Goal: Information Seeking & Learning: Check status

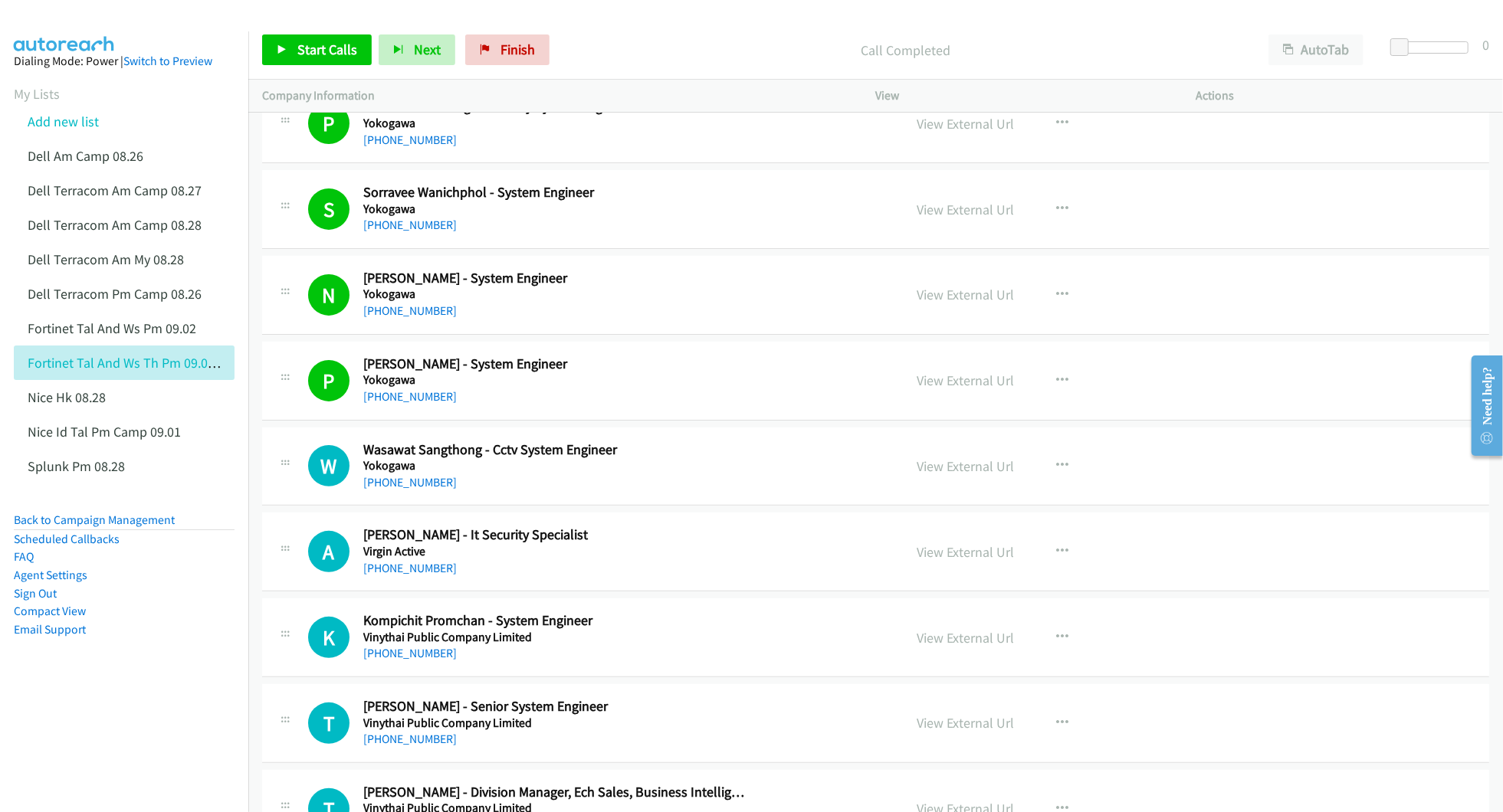
scroll to position [306, 0]
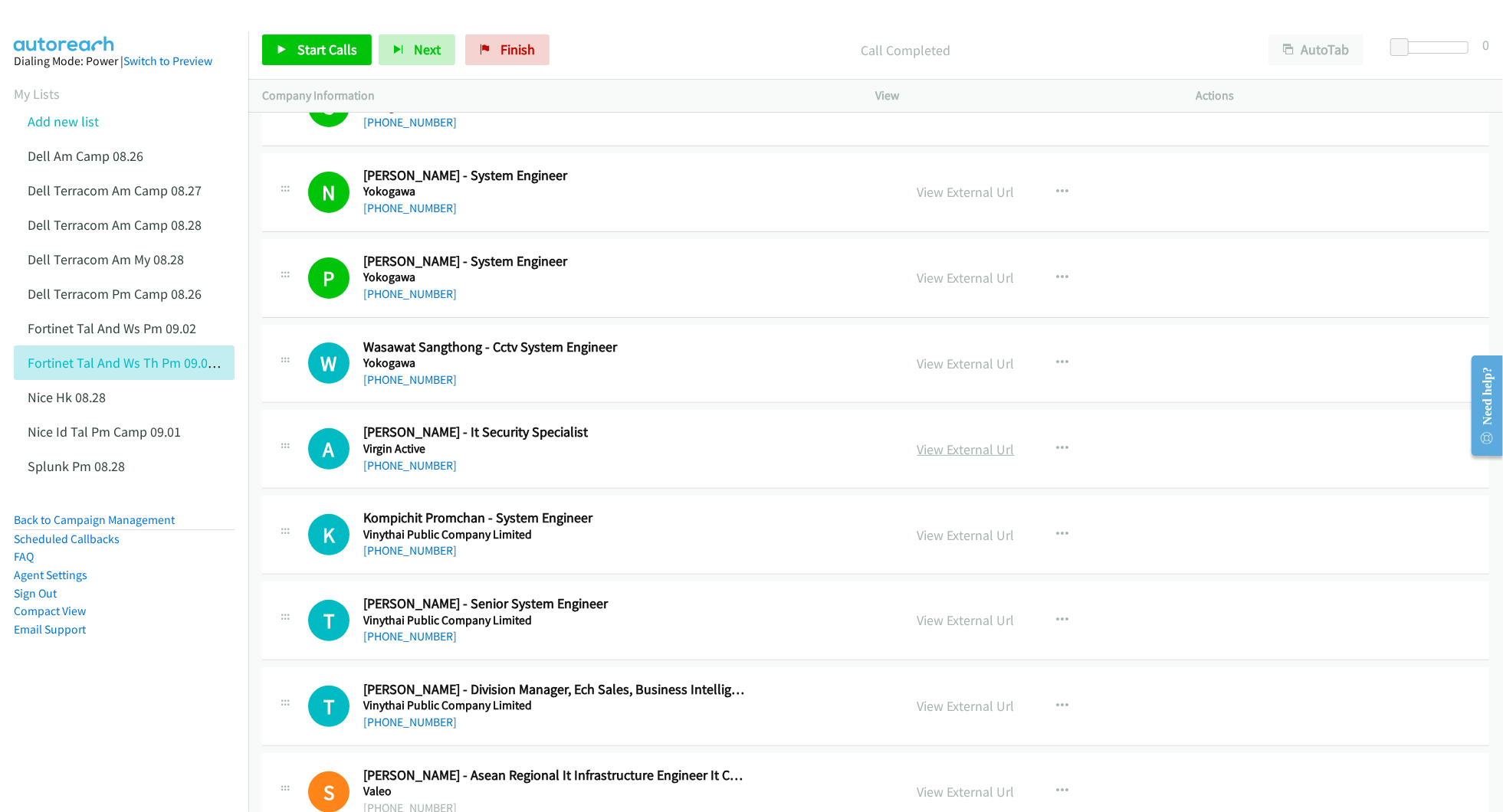
click at [923, 448] on link "View External Url" at bounding box center [967, 450] width 97 height 18
click at [966, 534] on link "View External Url" at bounding box center [967, 535] width 97 height 18
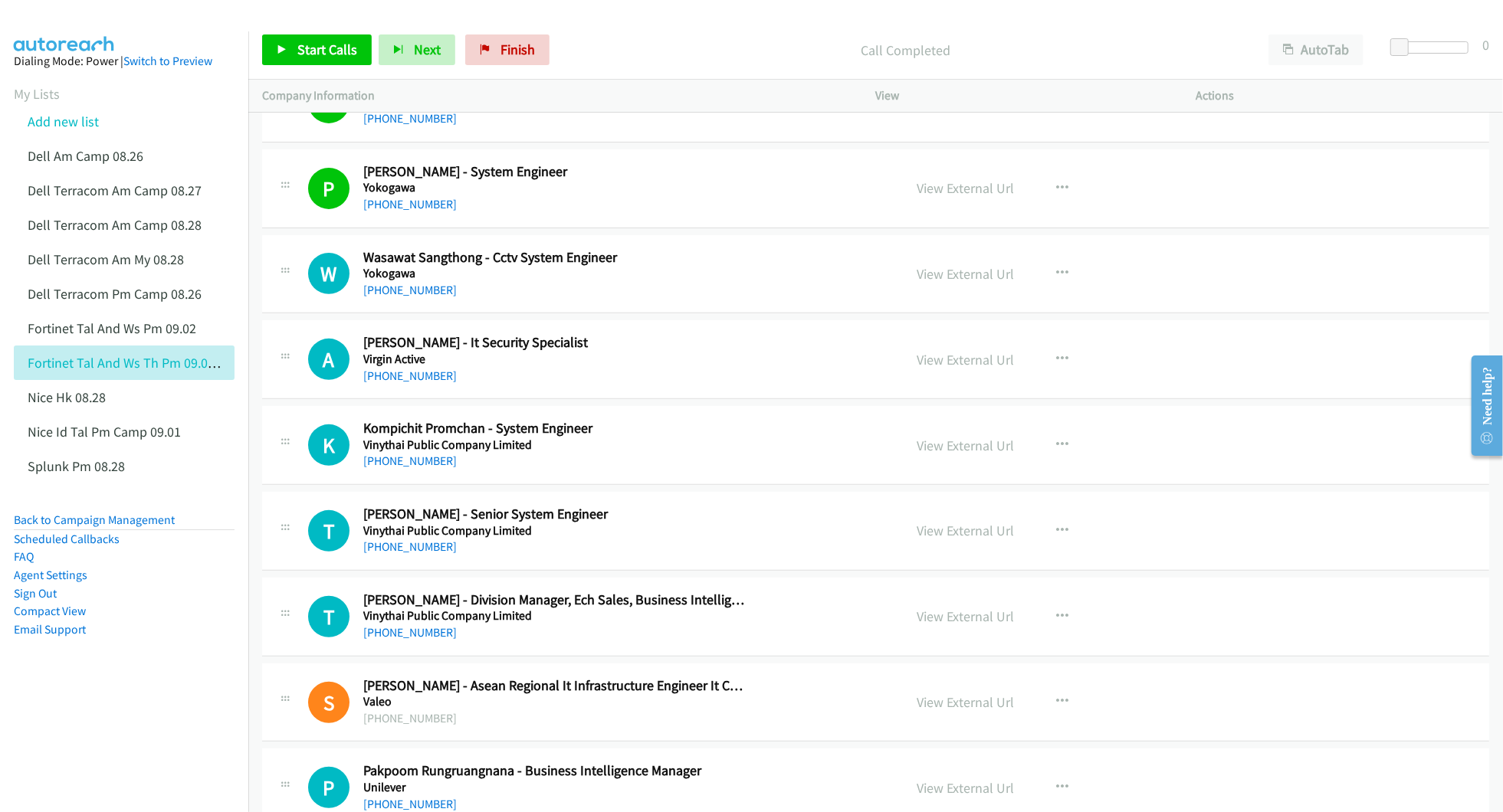
scroll to position [408, 0]
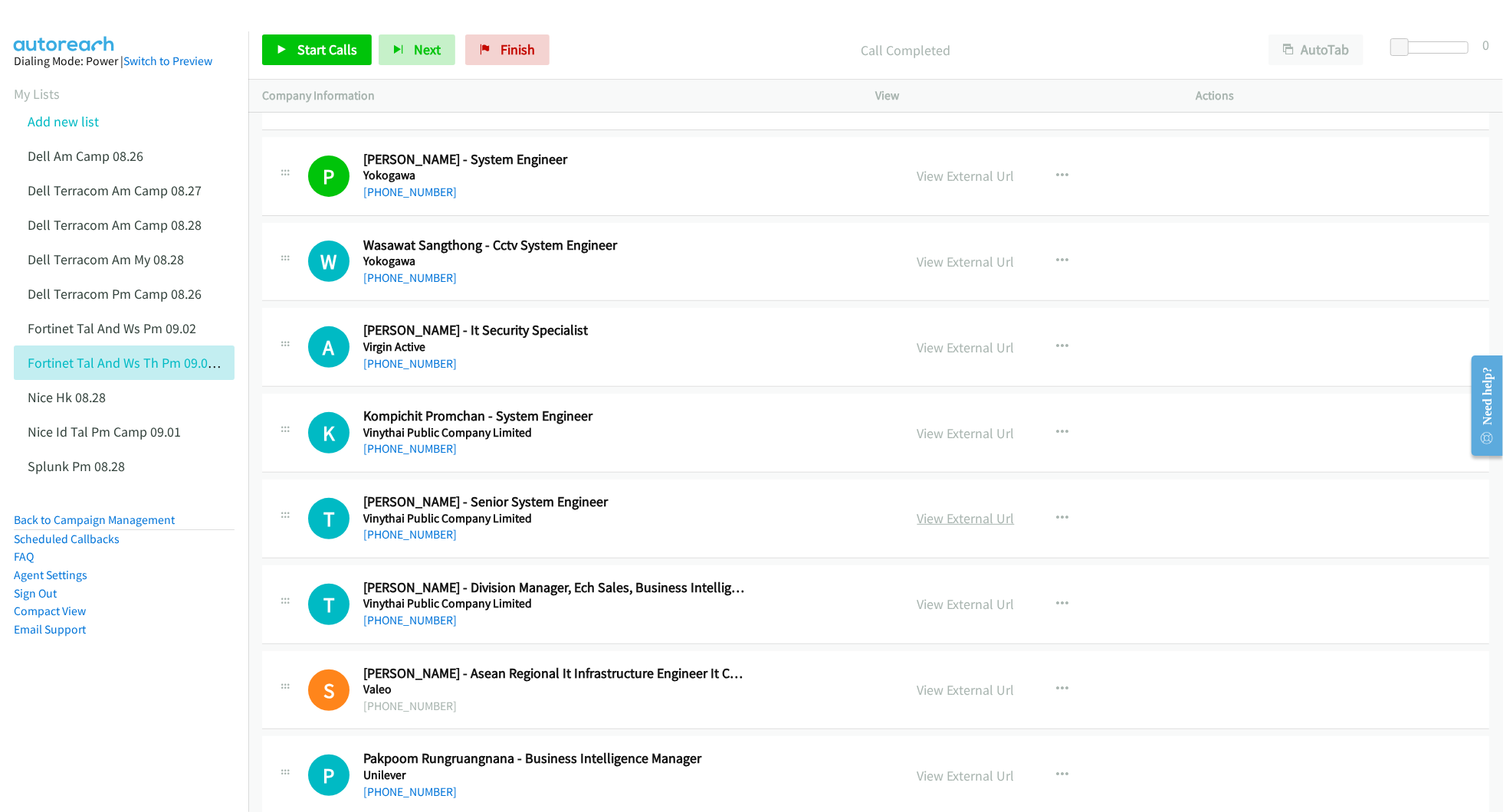
click at [976, 521] on link "View External Url" at bounding box center [967, 518] width 97 height 18
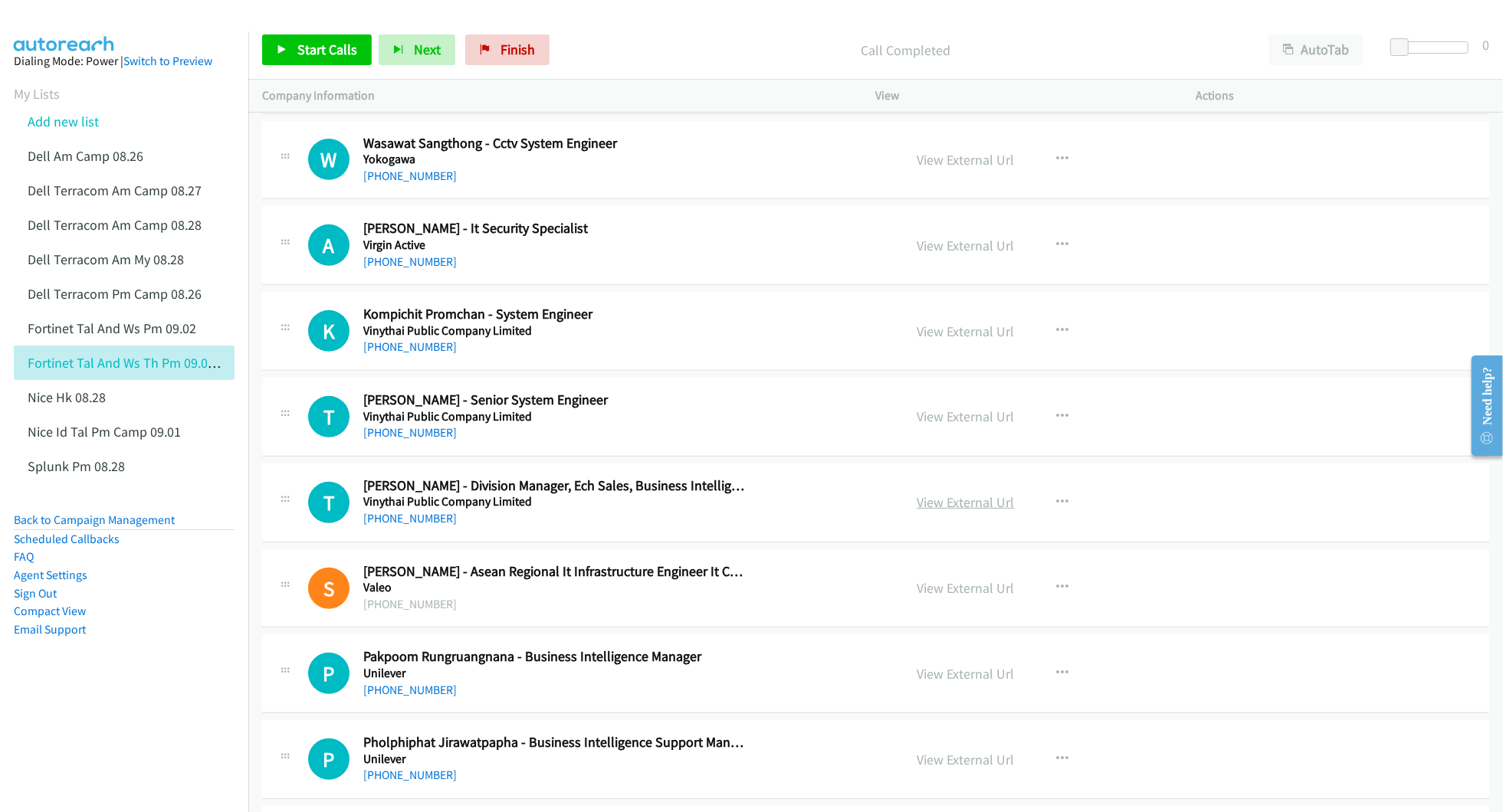
click at [926, 508] on link "View External Url" at bounding box center [967, 502] width 97 height 18
click at [939, 587] on link "View External Url" at bounding box center [967, 588] width 97 height 18
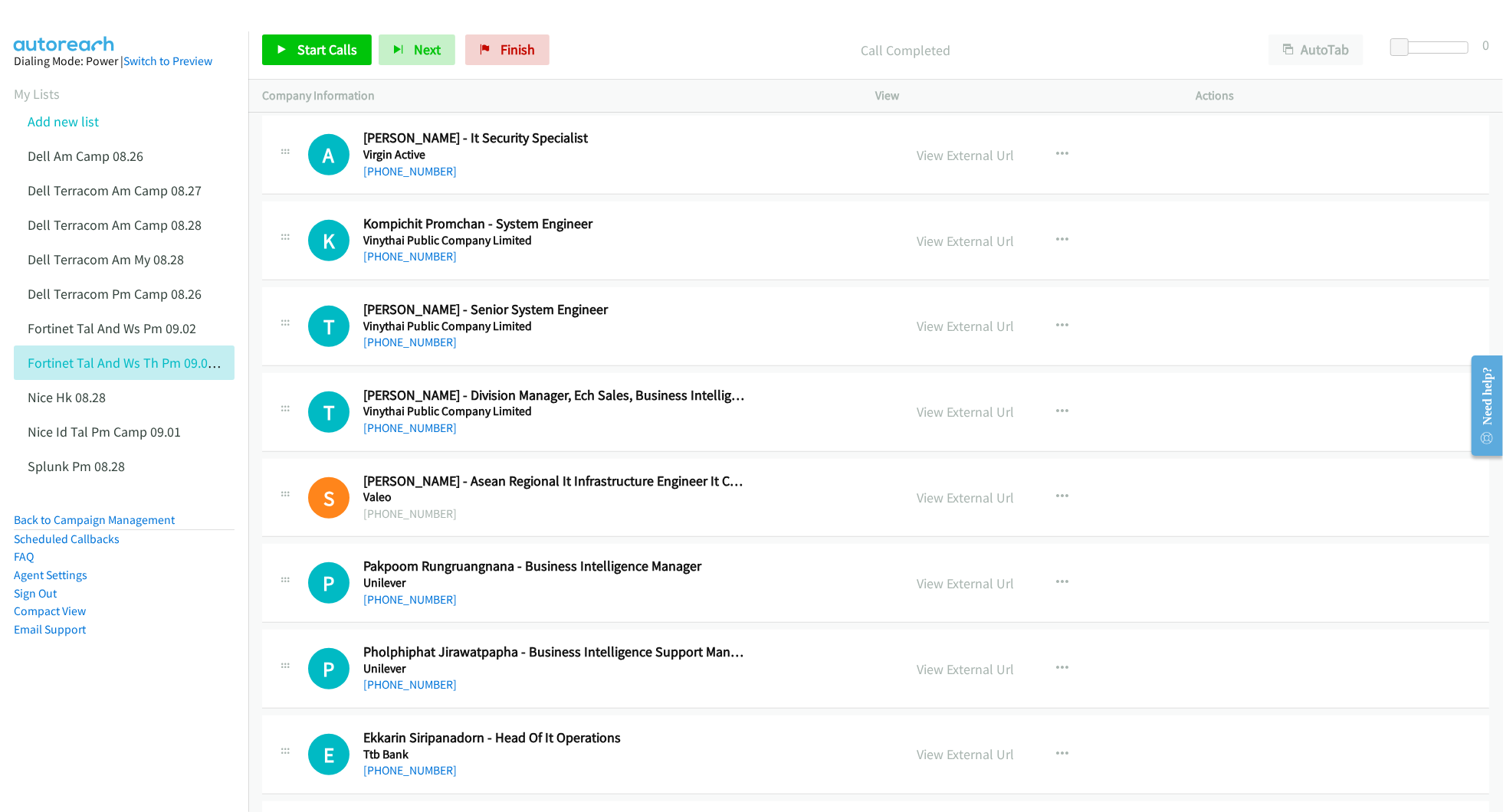
scroll to position [613, 0]
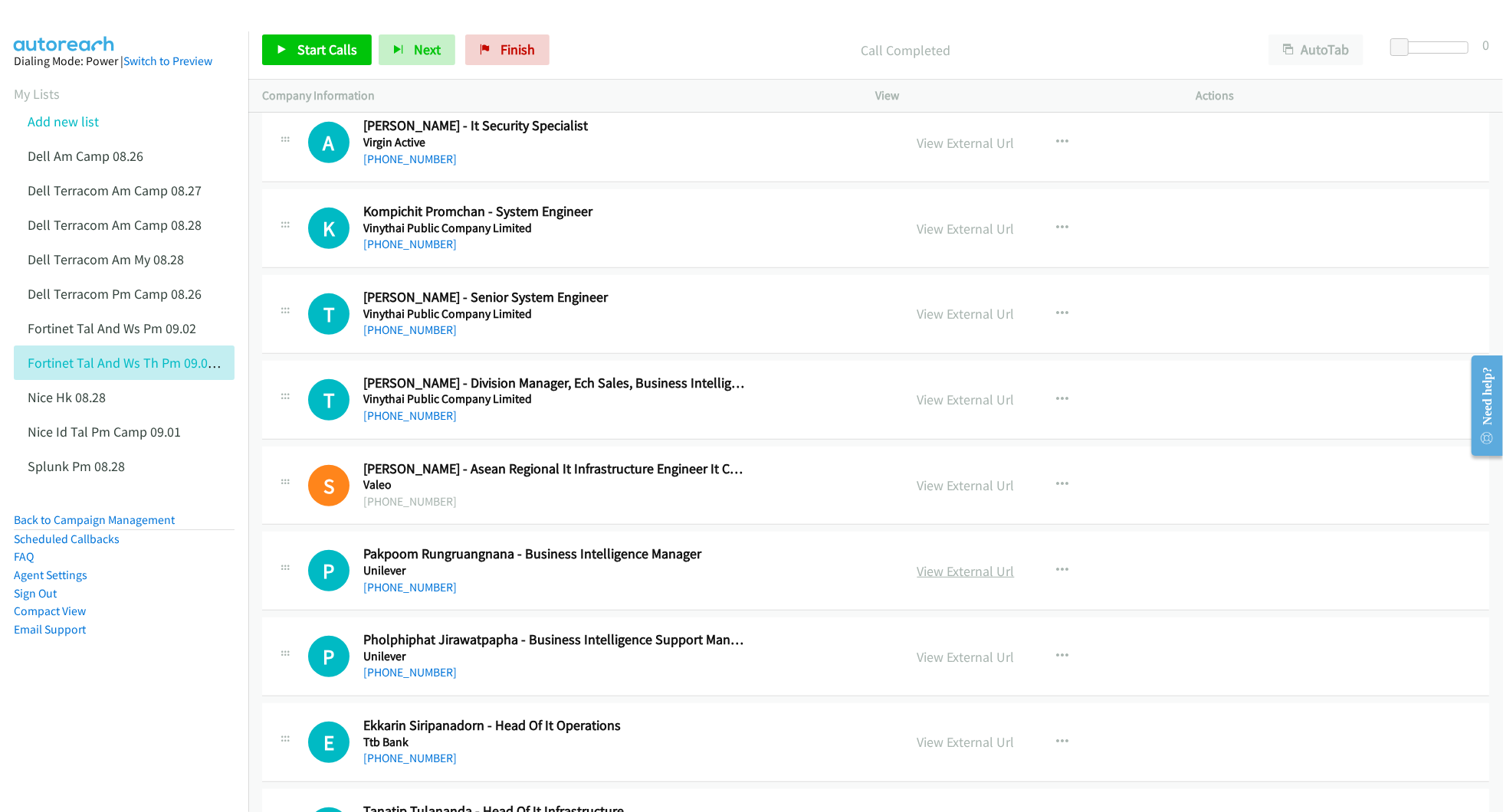
click at [932, 570] on link "View External Url" at bounding box center [967, 571] width 97 height 18
click at [942, 657] on link "View External Url" at bounding box center [967, 657] width 97 height 18
click at [955, 745] on link "View External Url" at bounding box center [967, 743] width 97 height 18
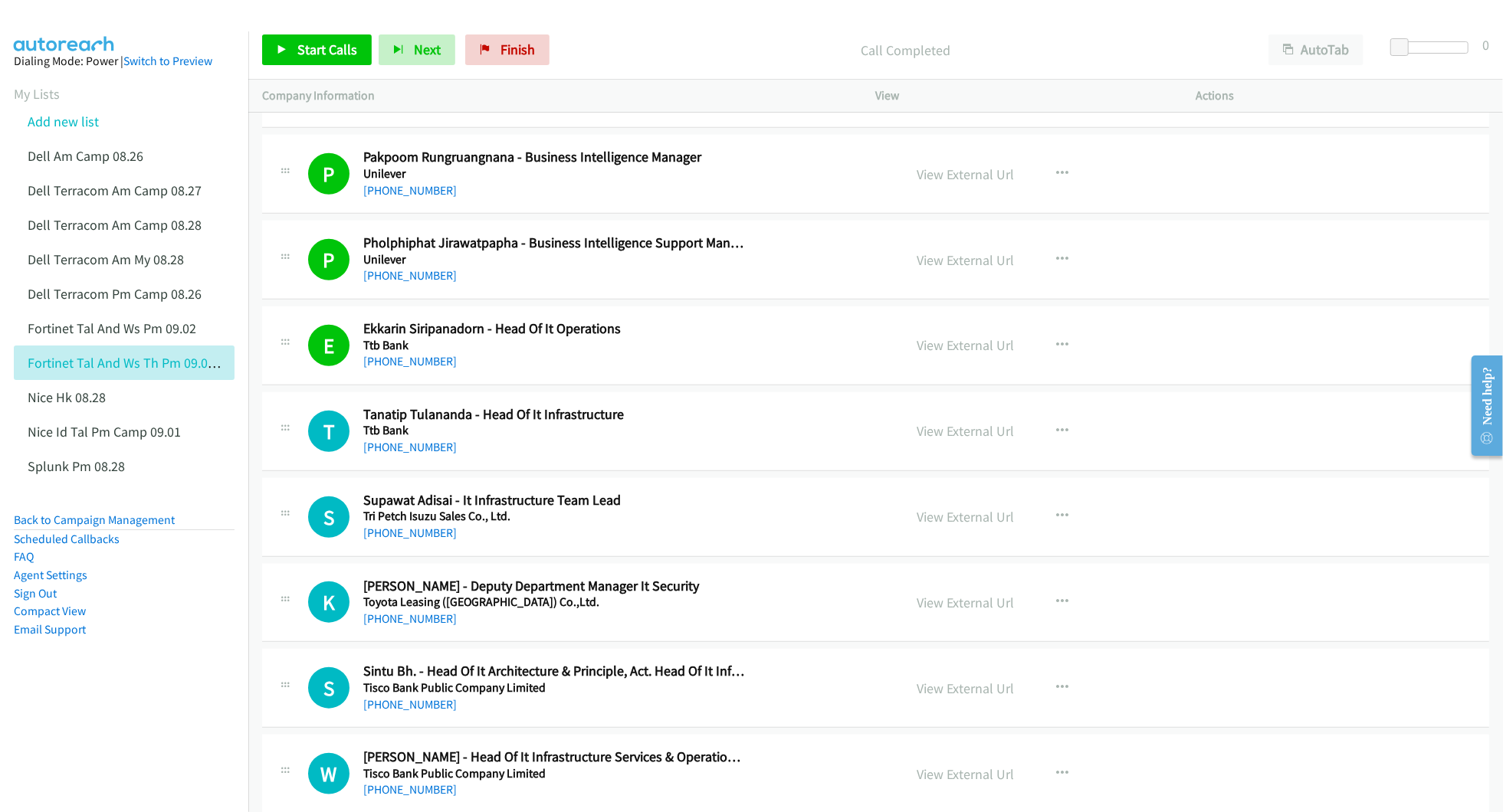
scroll to position [1021, 0]
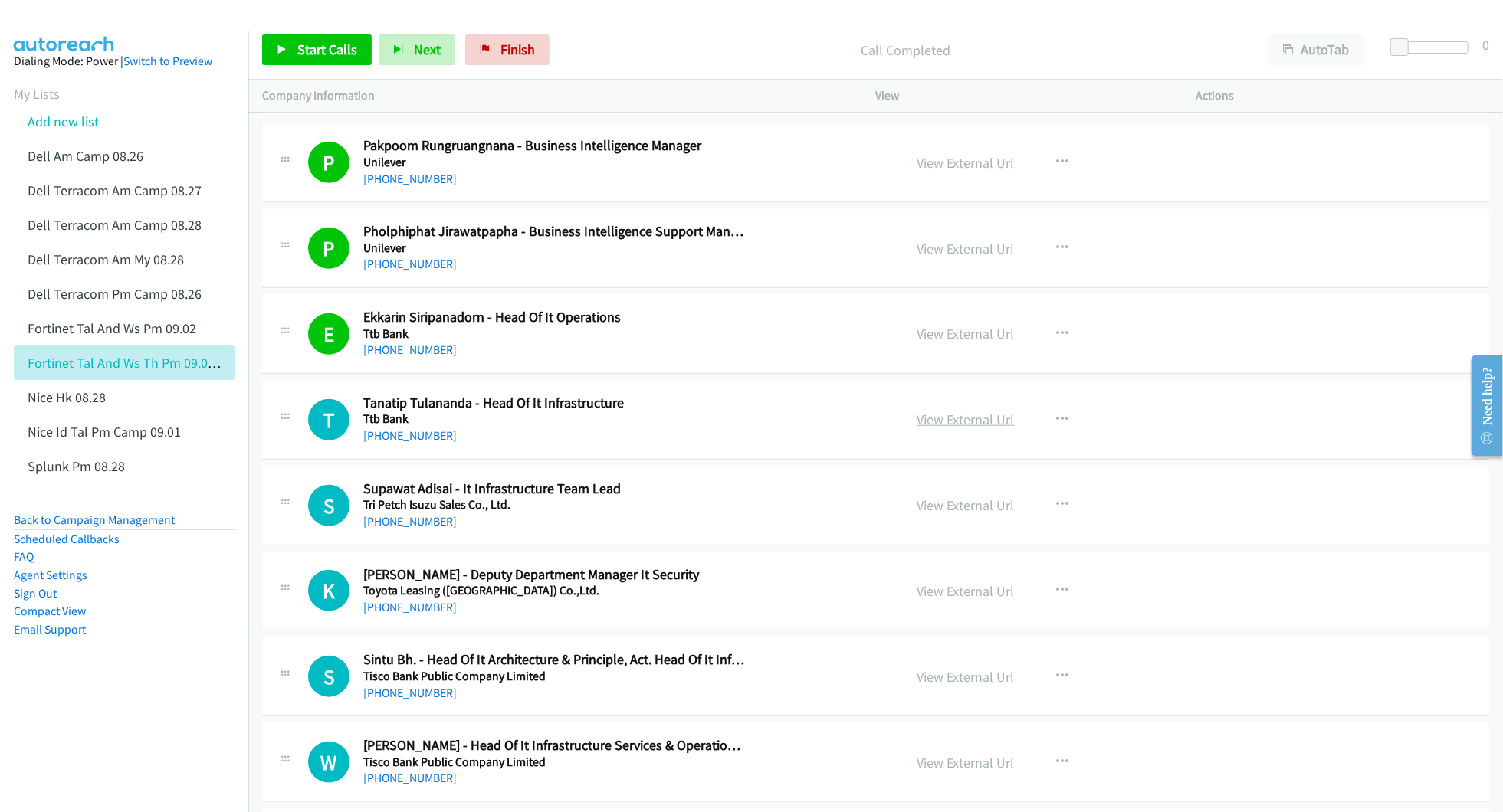
click at [952, 424] on link "View External Url" at bounding box center [967, 420] width 97 height 18
click at [967, 512] on link "View External Url" at bounding box center [967, 506] width 97 height 18
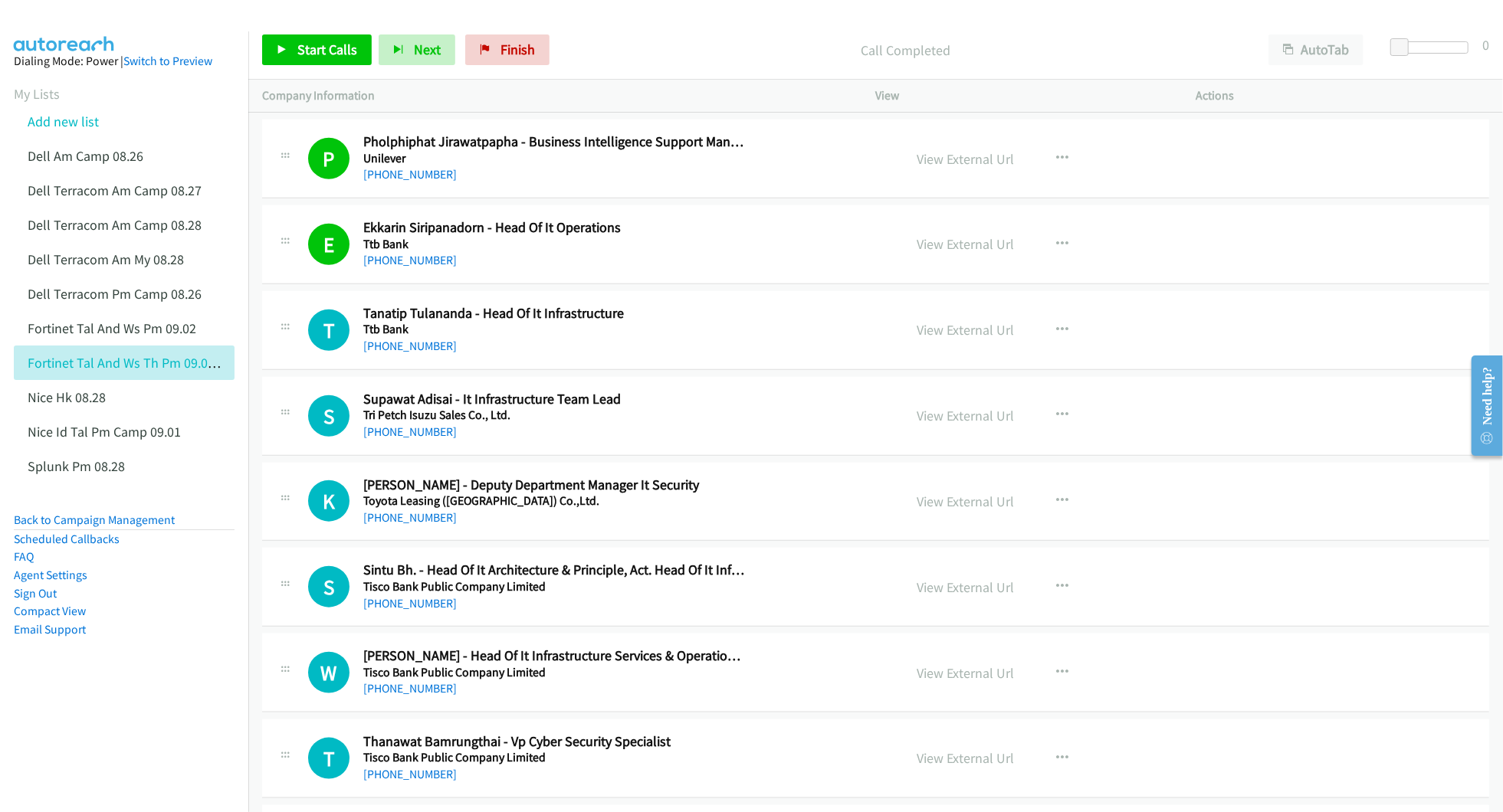
scroll to position [1123, 0]
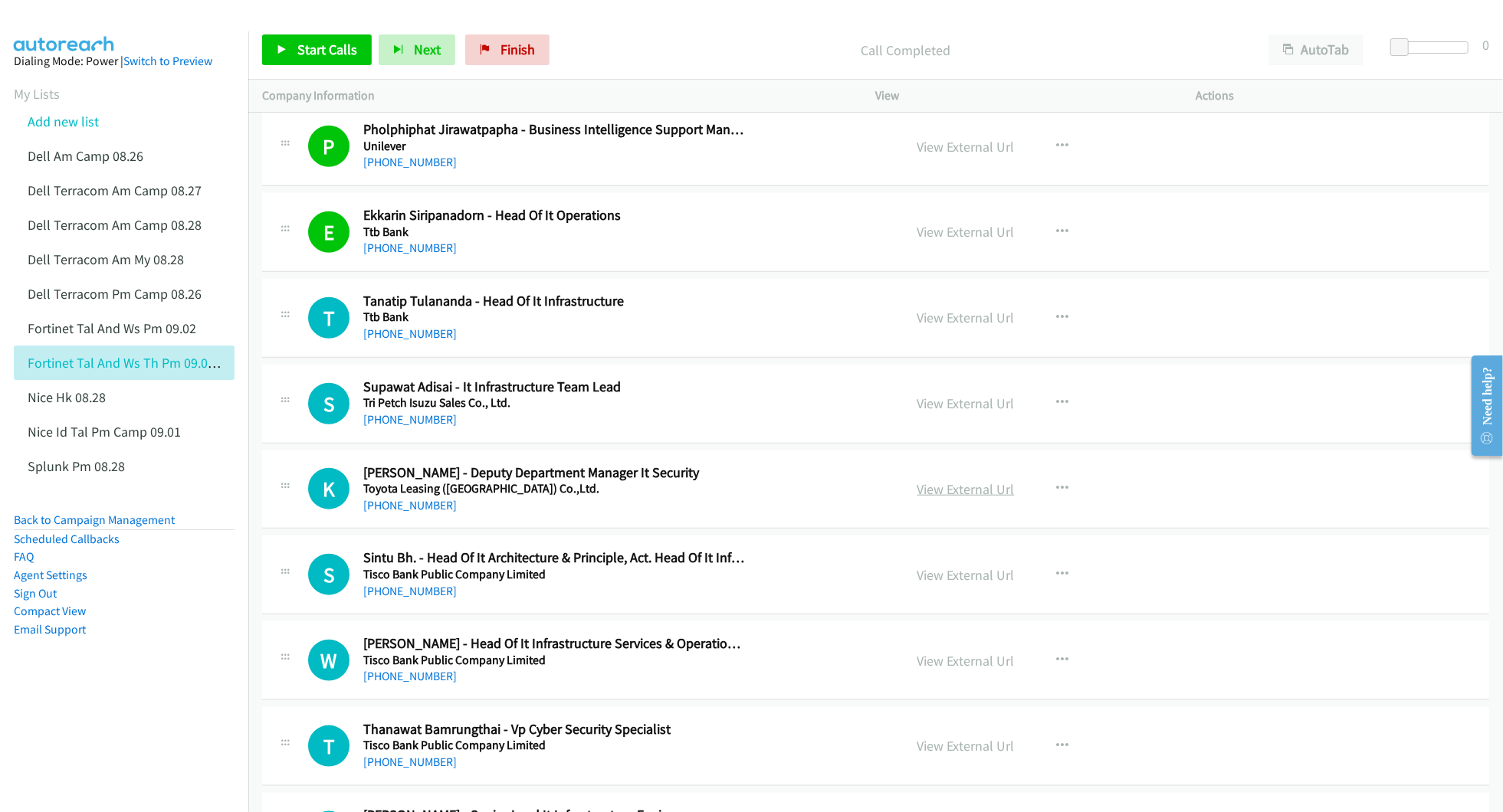
click at [957, 495] on link "View External Url" at bounding box center [967, 489] width 97 height 18
click at [951, 573] on link "View External Url" at bounding box center [967, 575] width 97 height 18
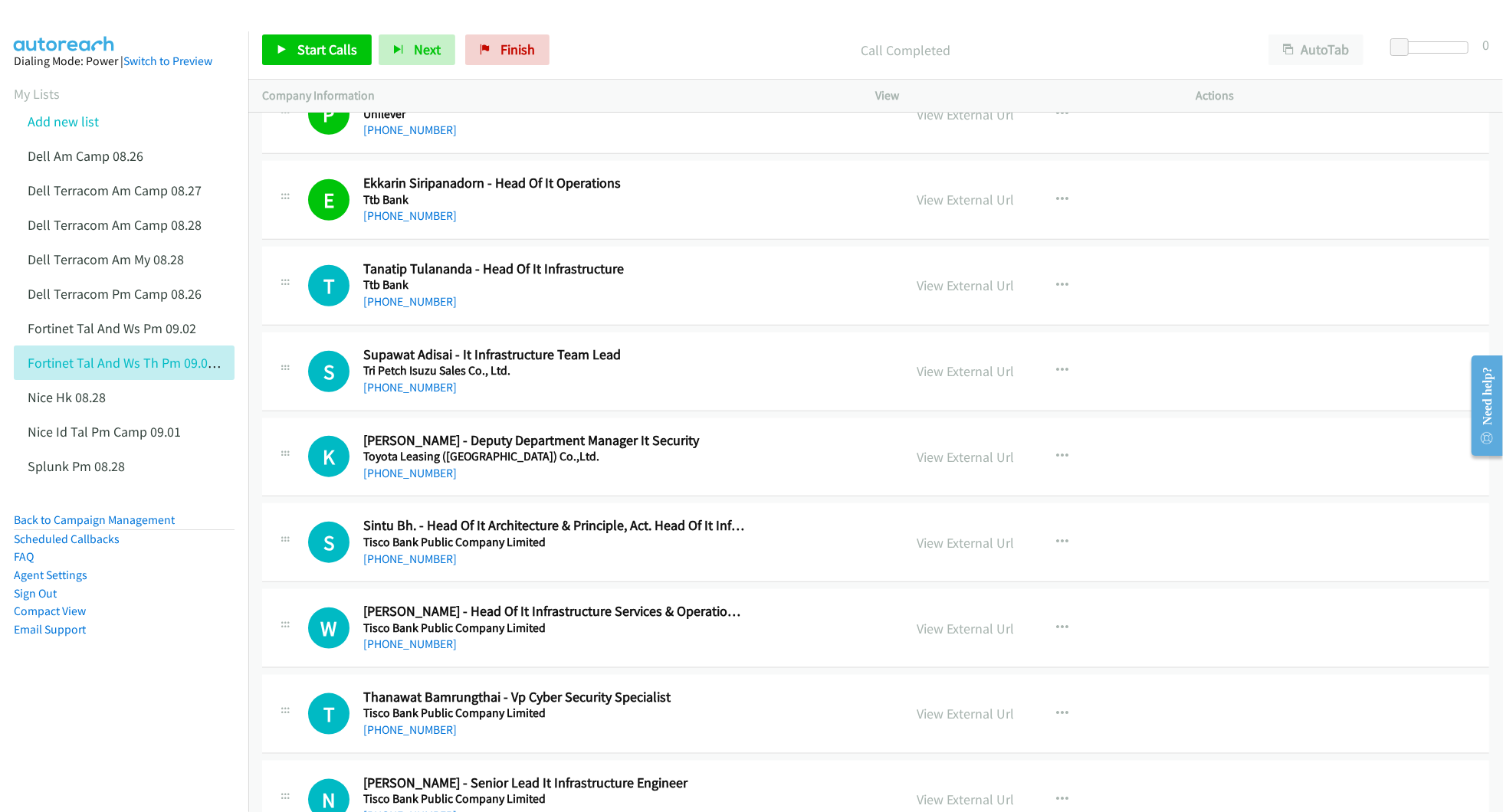
scroll to position [1226, 0]
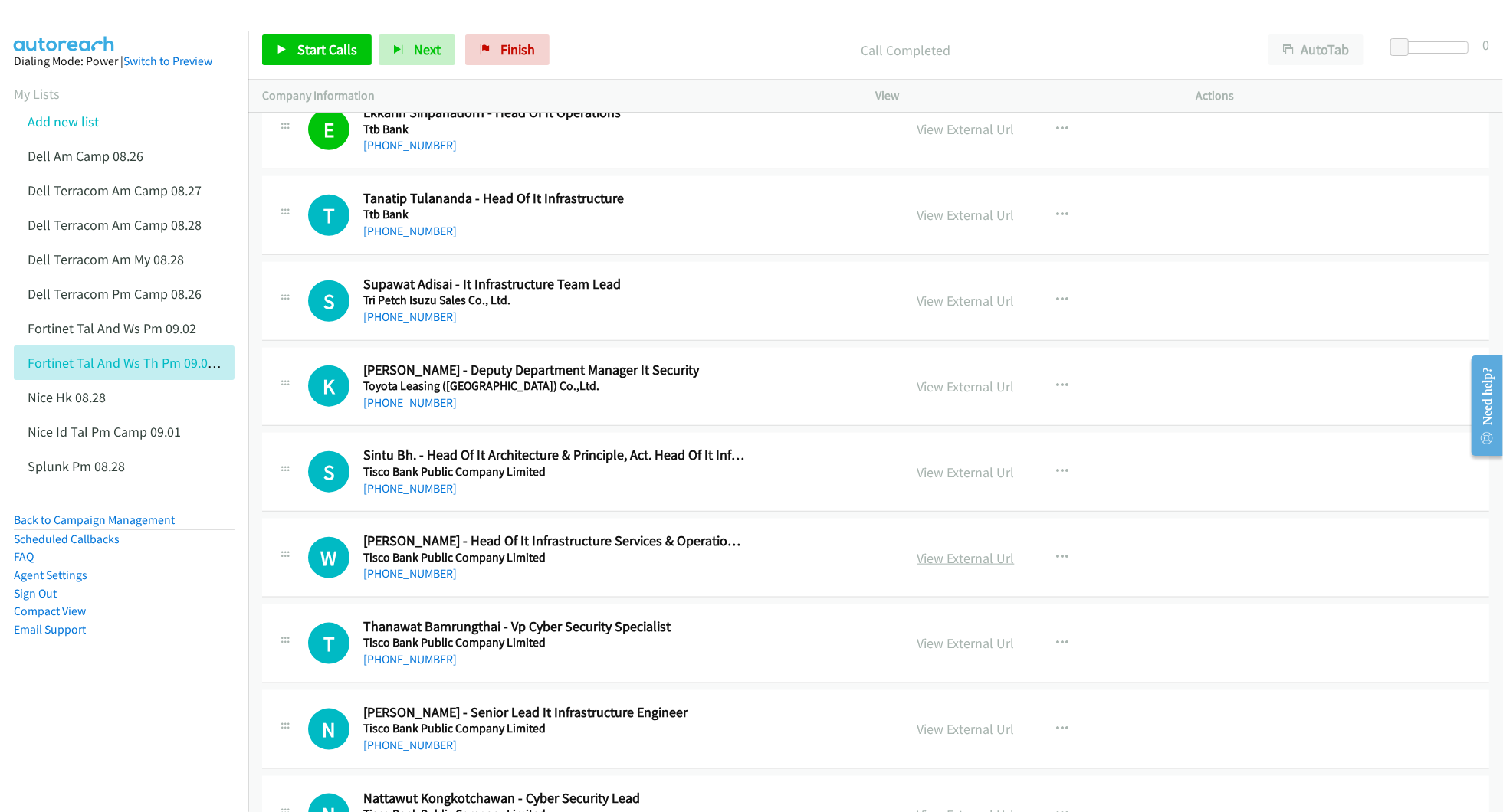
click at [935, 565] on link "View External Url" at bounding box center [967, 559] width 97 height 18
click at [939, 646] on link "View External Url" at bounding box center [967, 643] width 97 height 18
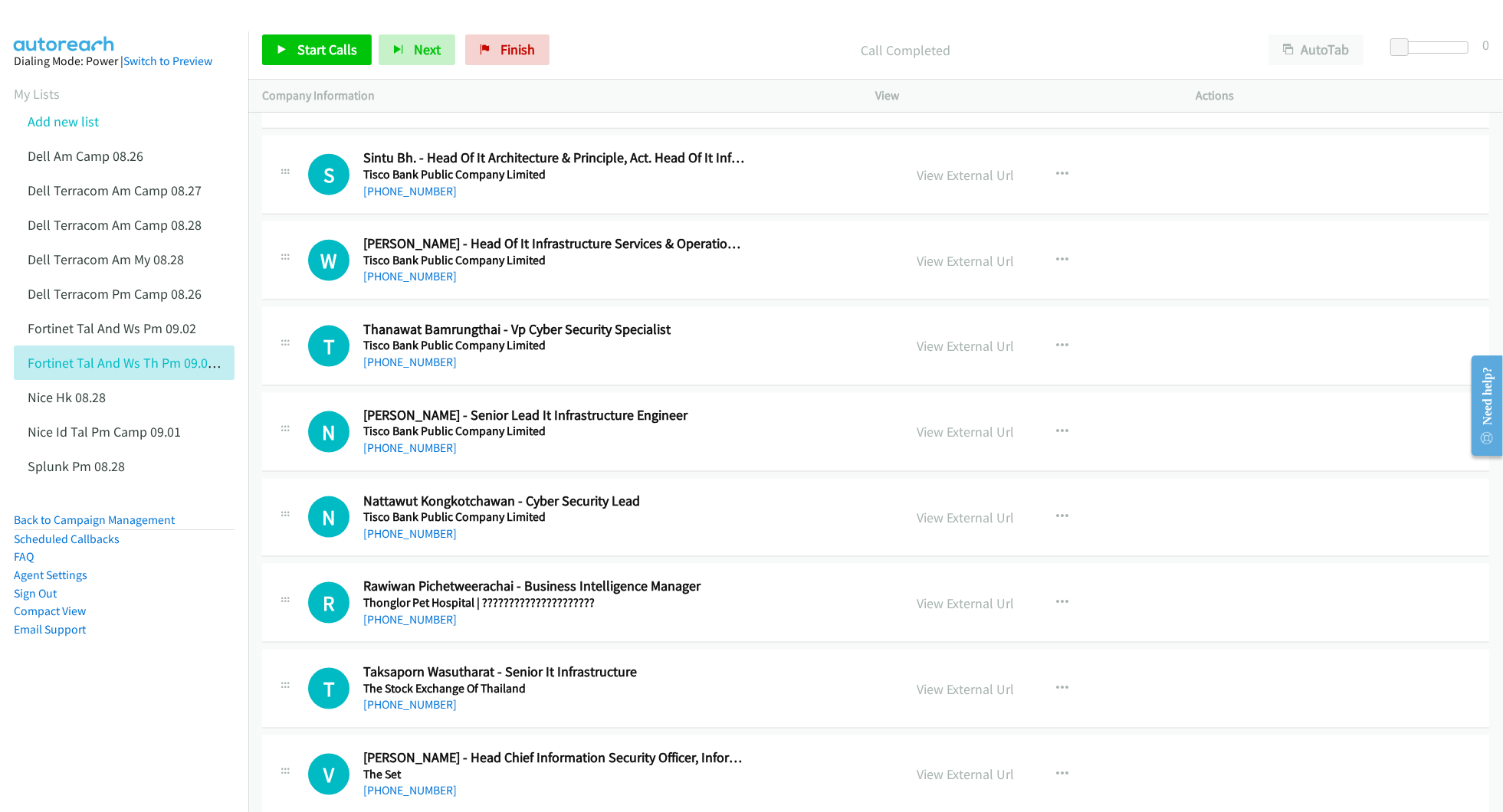
scroll to position [1532, 0]
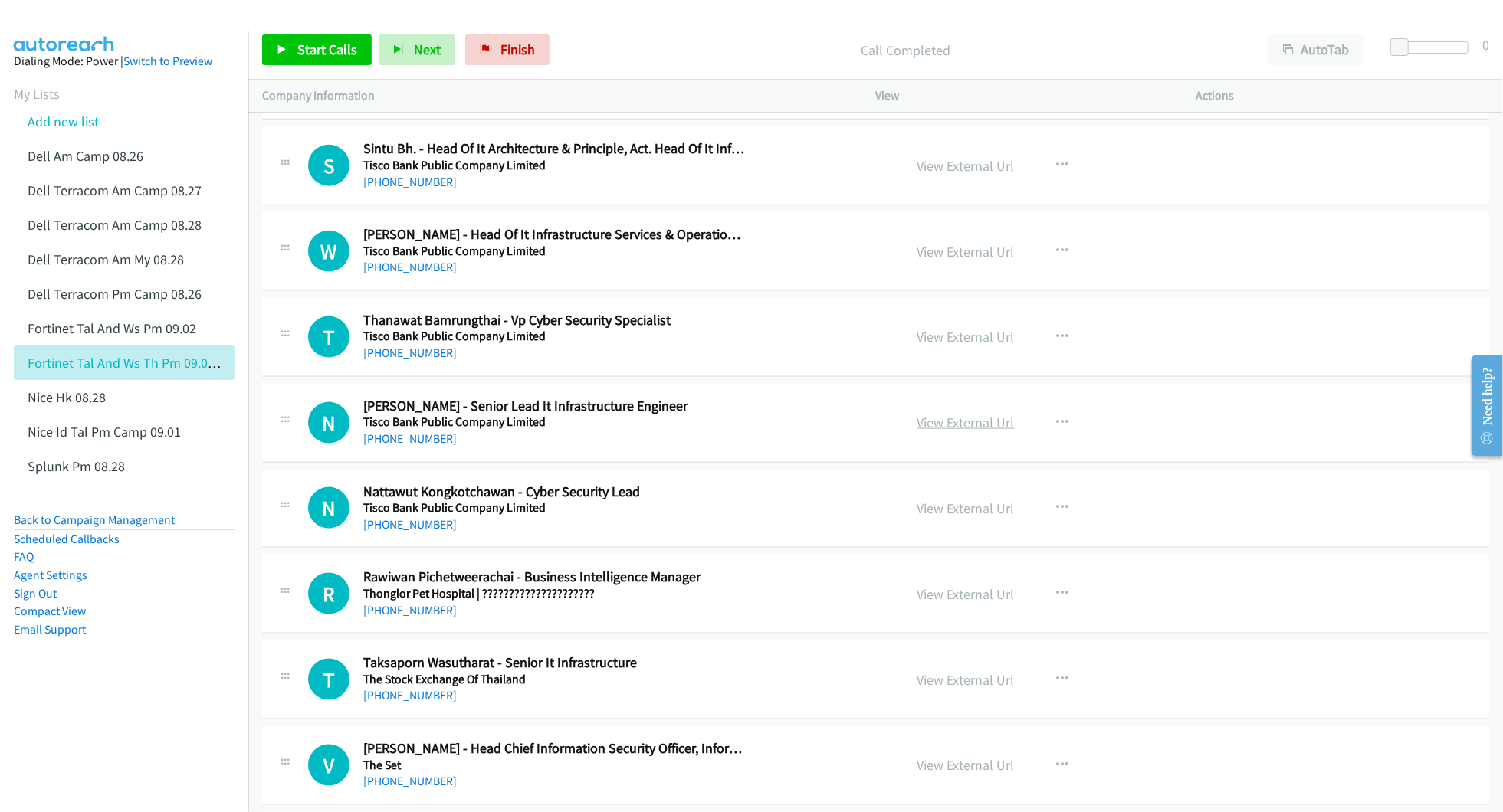
click at [939, 430] on link "View External Url" at bounding box center [967, 423] width 97 height 18
click at [935, 517] on link "View External Url" at bounding box center [967, 508] width 97 height 18
click at [966, 596] on link "View External Url" at bounding box center [967, 594] width 97 height 18
click at [949, 688] on link "View External Url" at bounding box center [967, 680] width 97 height 18
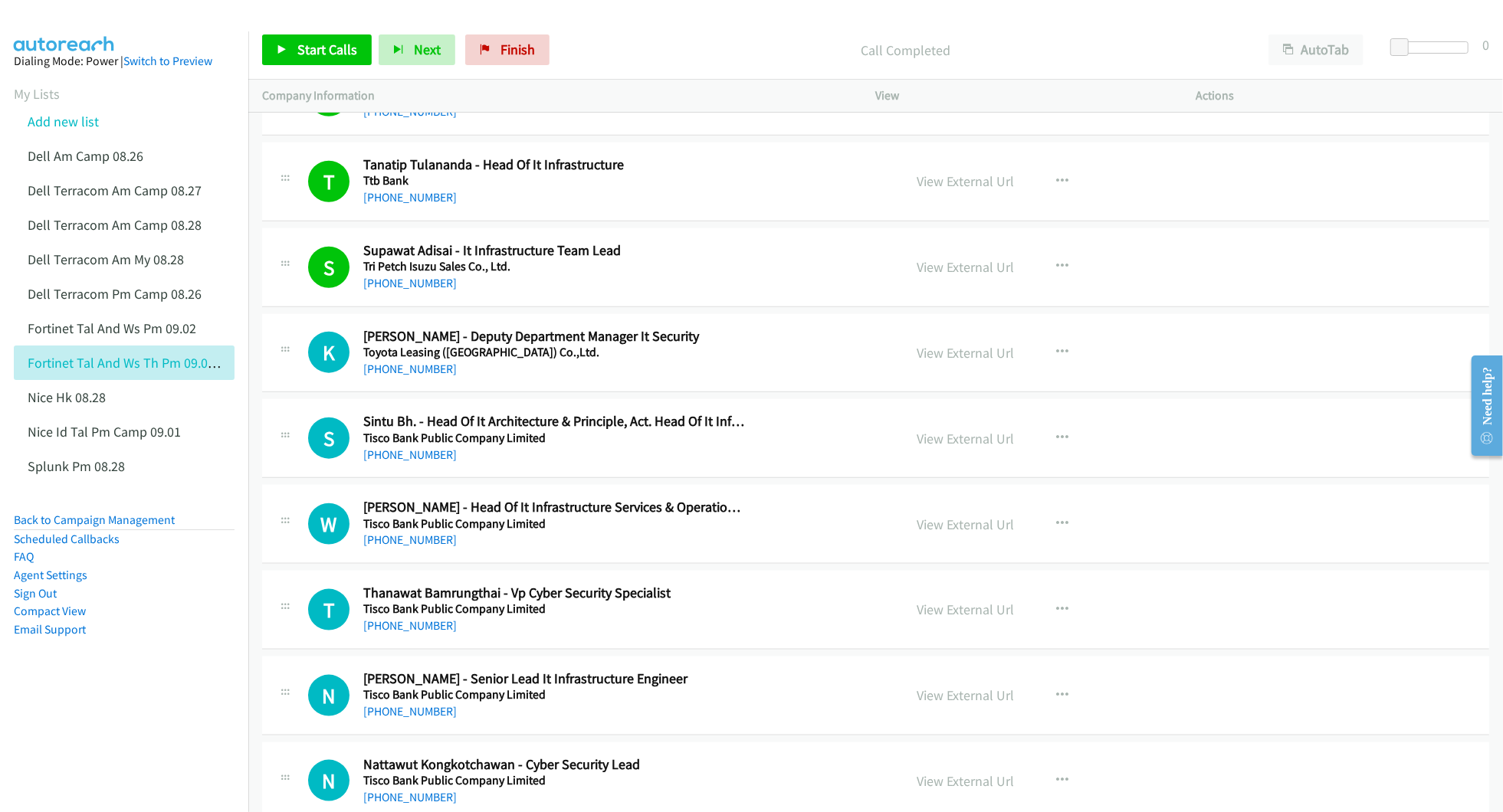
scroll to position [1327, 0]
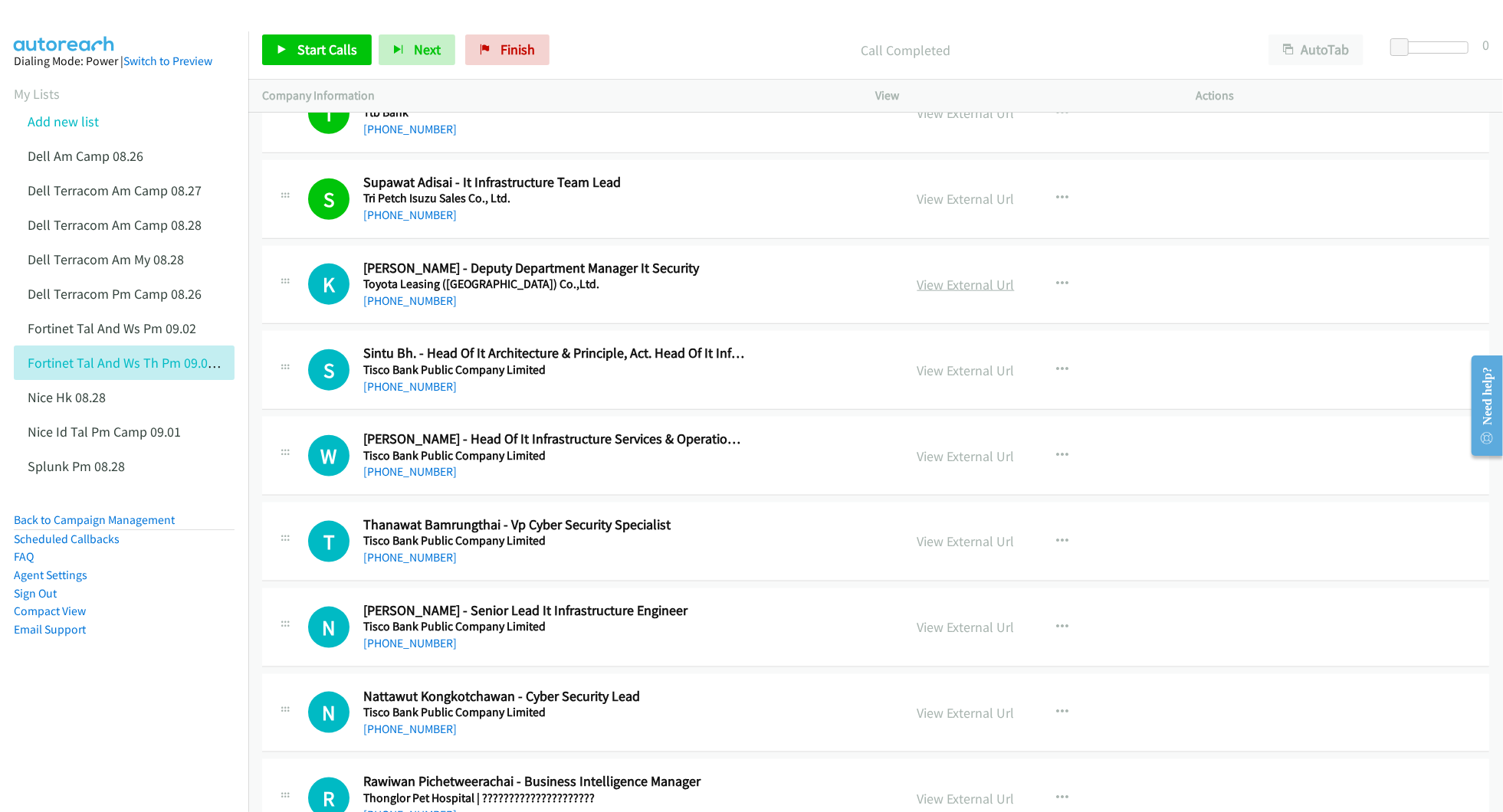
click at [949, 285] on link "View External Url" at bounding box center [967, 285] width 97 height 18
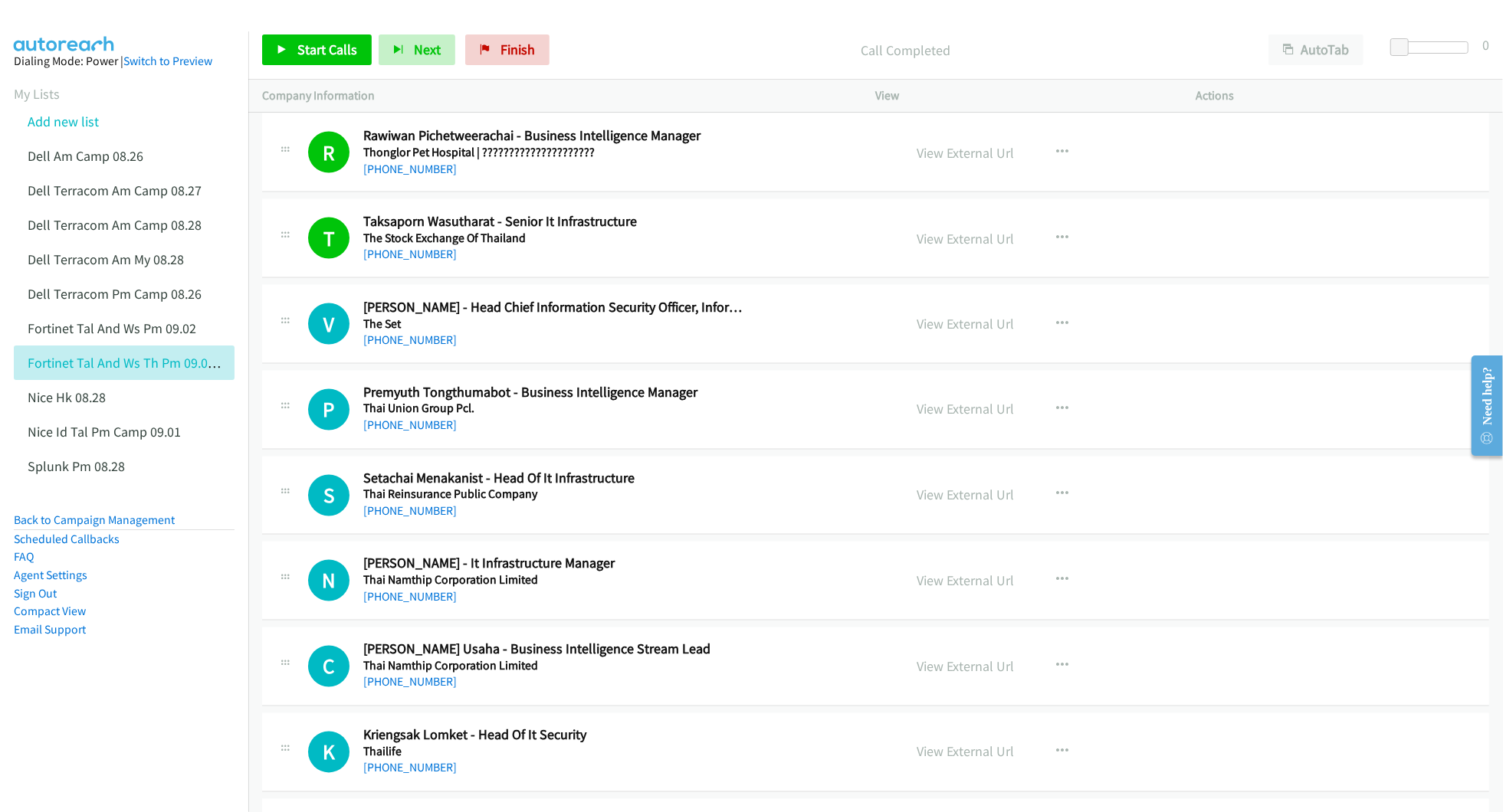
scroll to position [2042, 0]
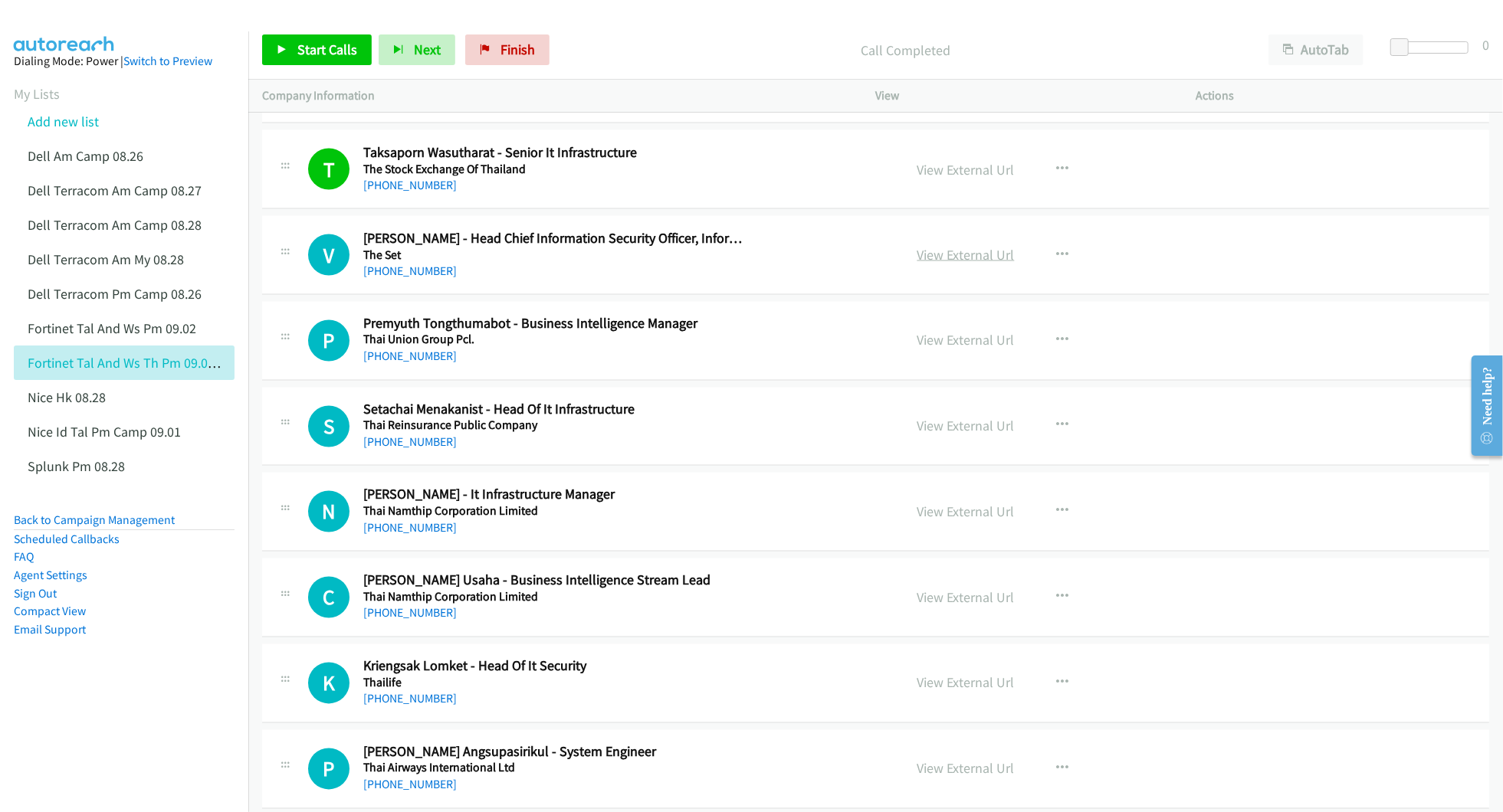
click at [952, 263] on link "View External Url" at bounding box center [967, 255] width 97 height 18
click at [960, 347] on link "View External Url" at bounding box center [967, 341] width 97 height 18
click at [950, 435] on link "View External Url" at bounding box center [967, 426] width 97 height 18
click at [964, 519] on link "View External Url" at bounding box center [967, 513] width 97 height 18
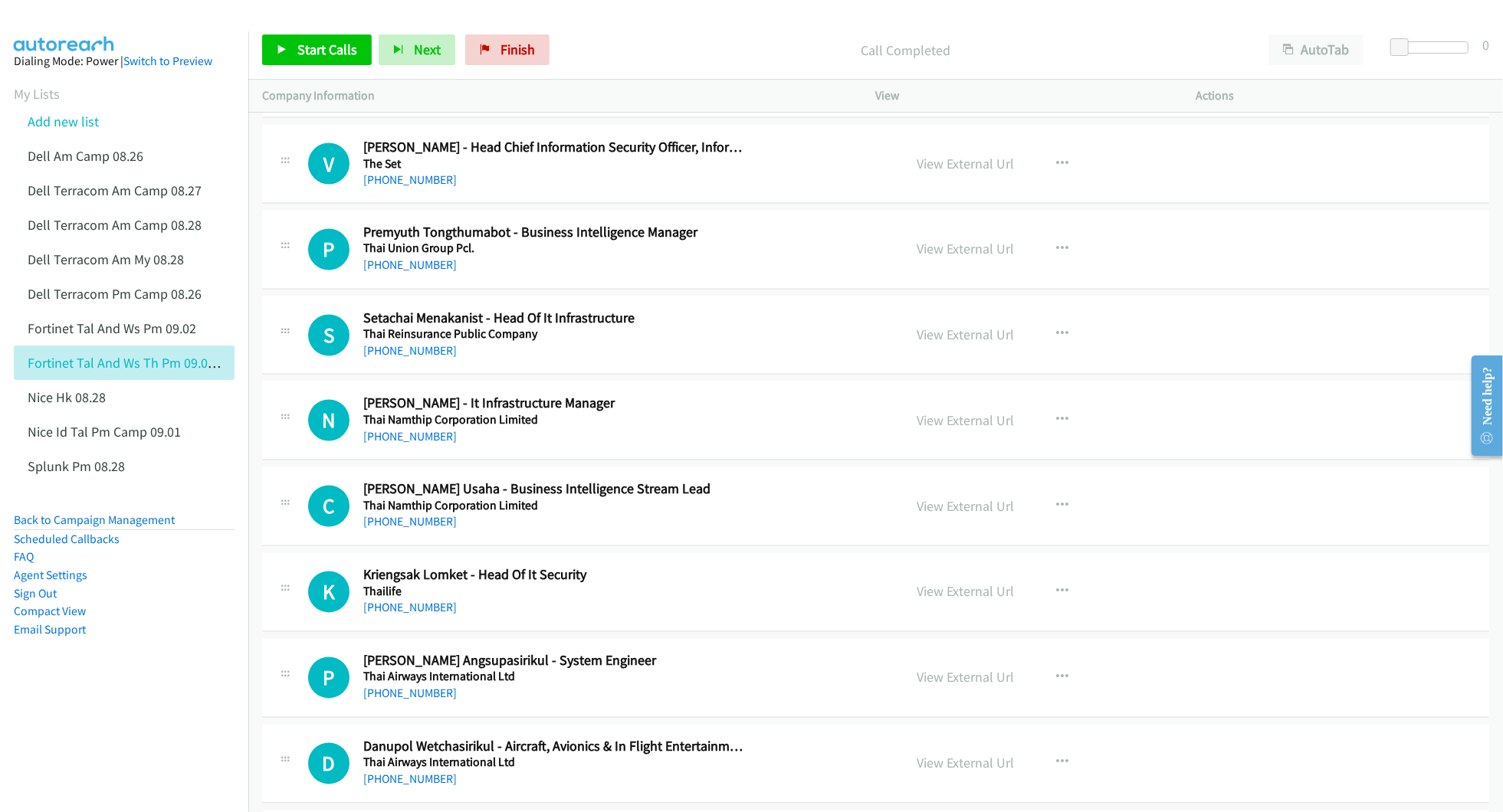
scroll to position [2145, 0]
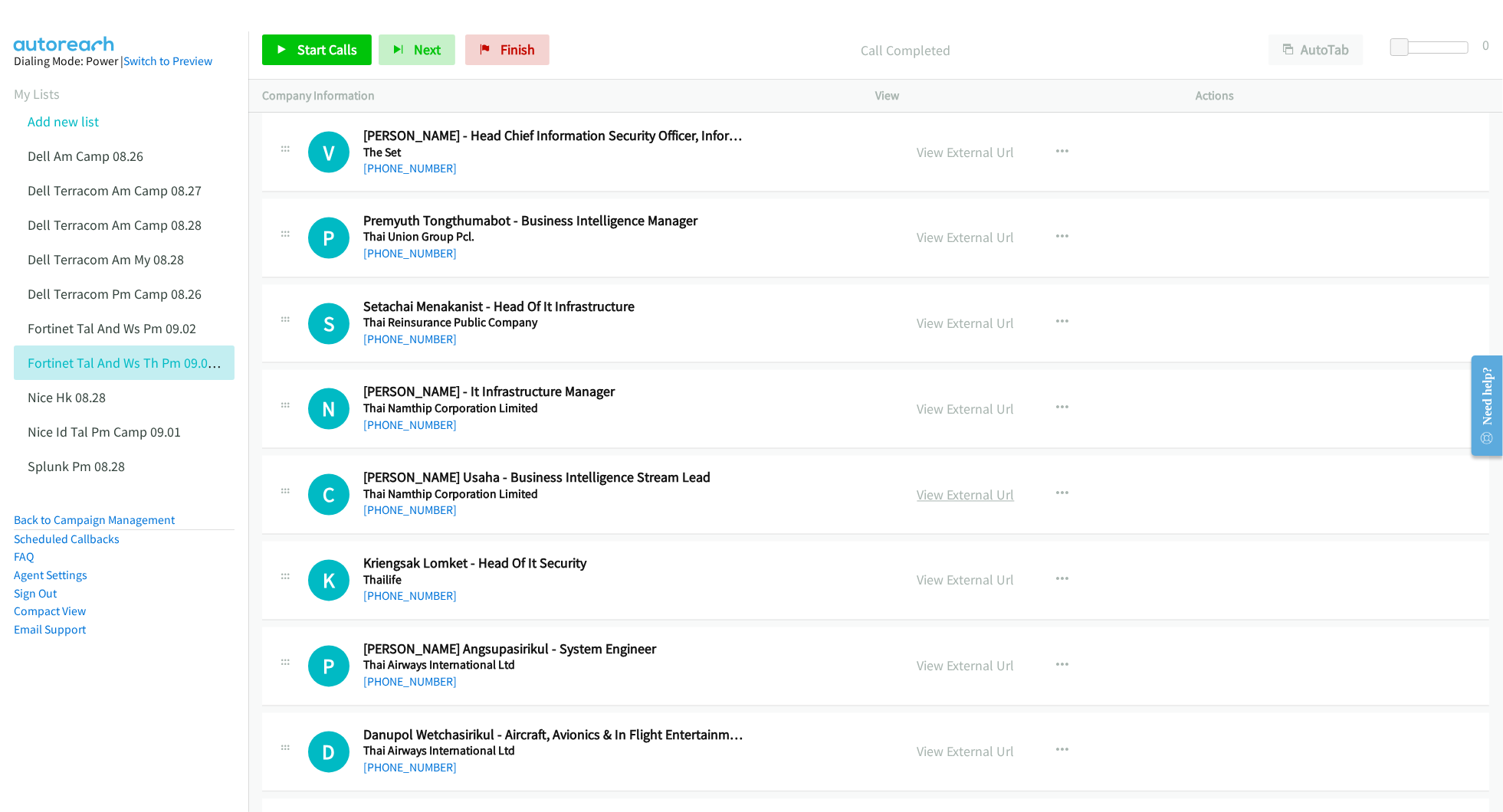
click at [952, 499] on link "View External Url" at bounding box center [967, 496] width 97 height 18
click at [974, 586] on link "View External Url" at bounding box center [967, 580] width 97 height 18
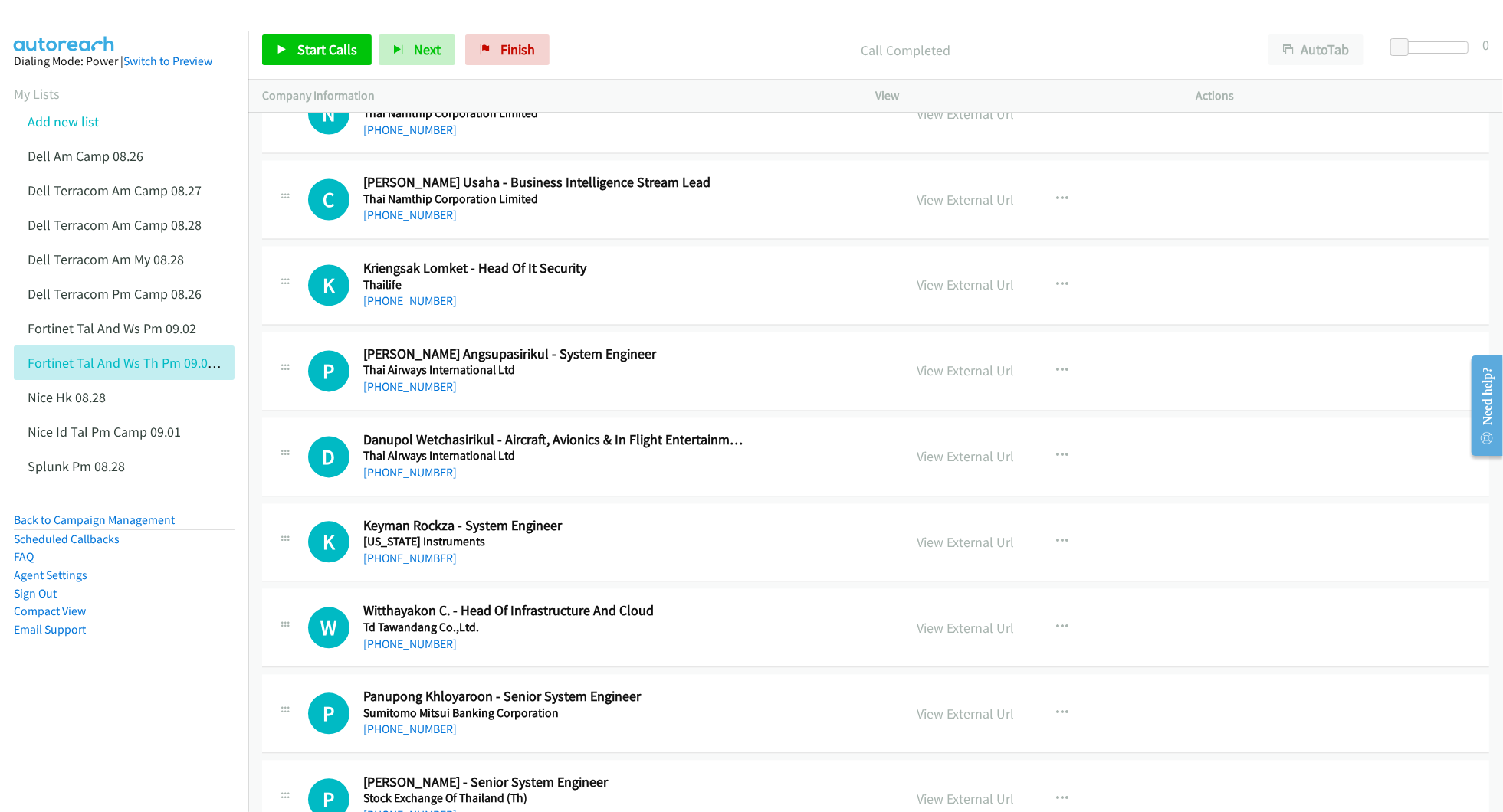
scroll to position [2451, 0]
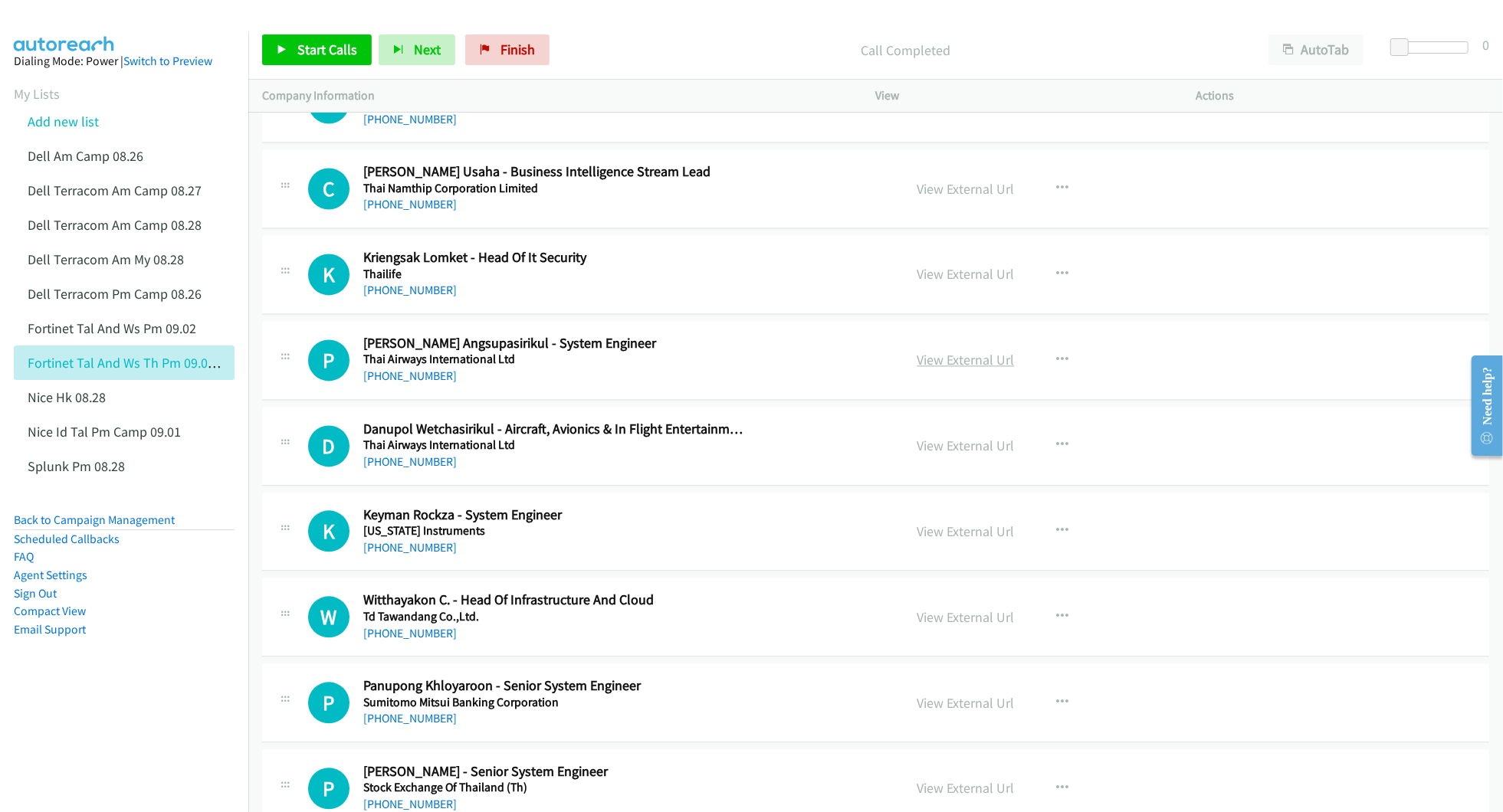
click at [963, 368] on link "View External Url" at bounding box center [967, 360] width 97 height 18
click at [944, 532] on link "View External Url" at bounding box center [967, 532] width 97 height 18
click at [969, 624] on link "View External Url" at bounding box center [967, 617] width 97 height 18
click at [945, 707] on link "View External Url" at bounding box center [967, 703] width 97 height 18
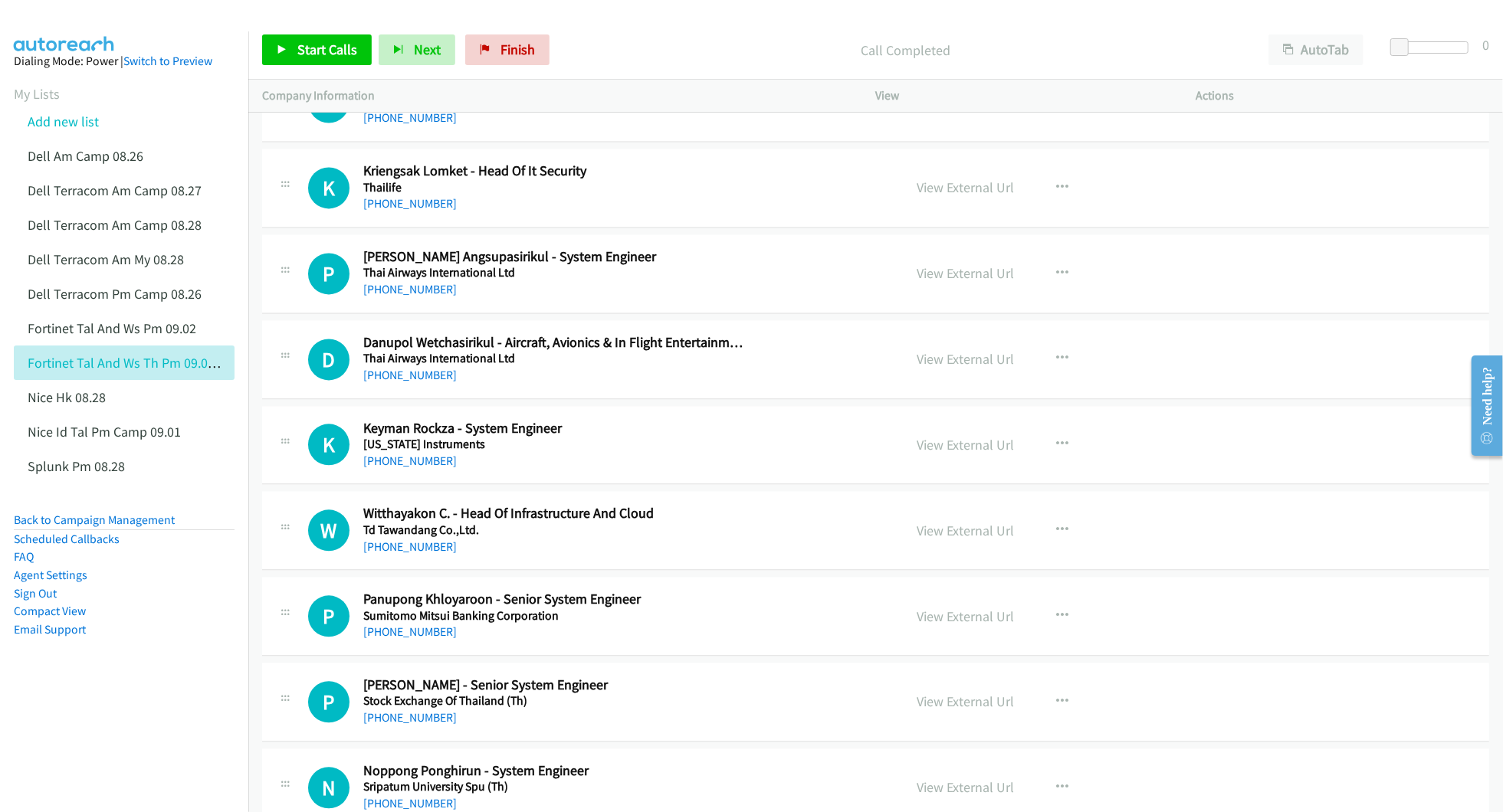
scroll to position [2553, 0]
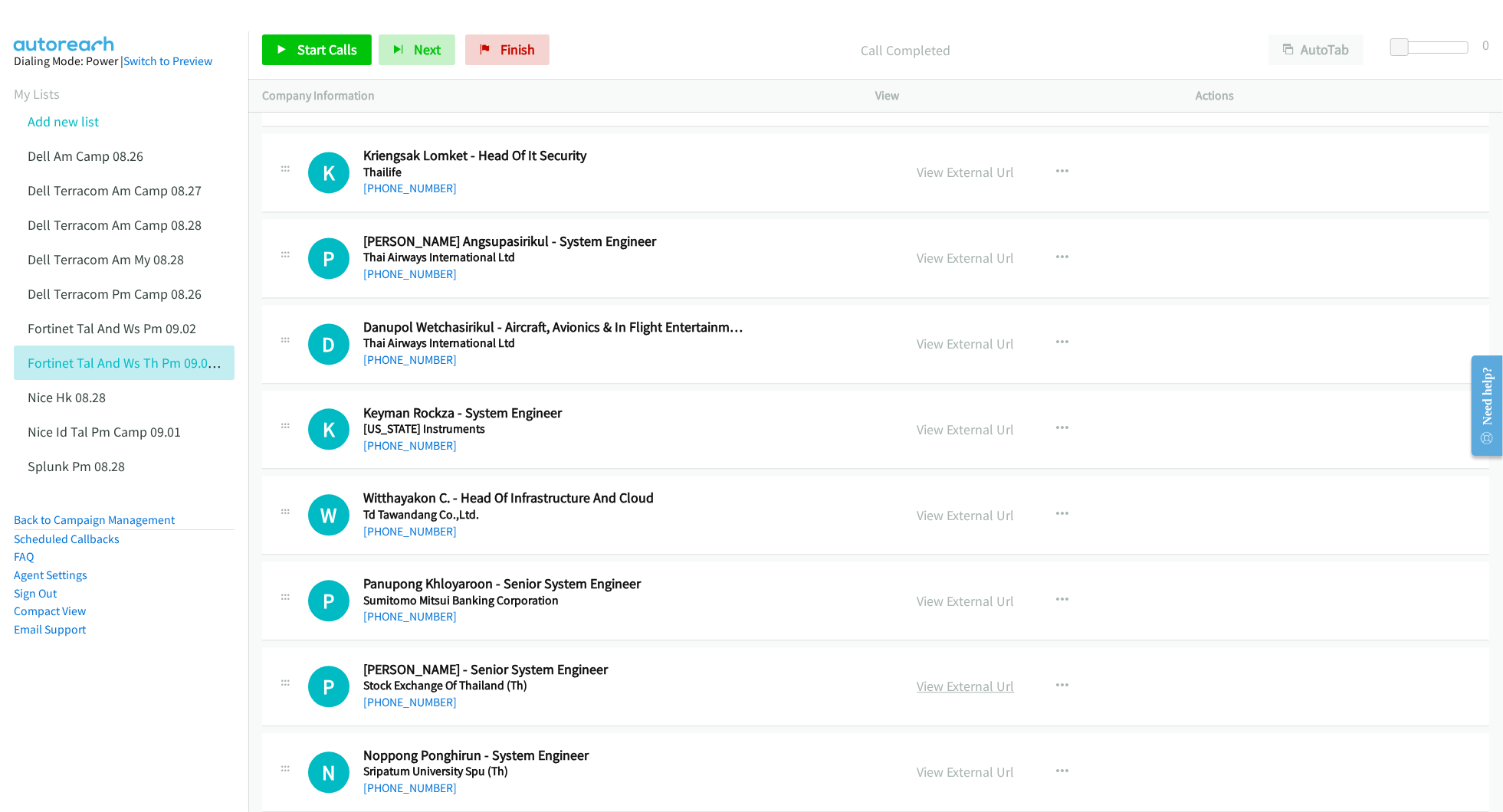
click at [926, 695] on link "View External Url" at bounding box center [967, 686] width 97 height 18
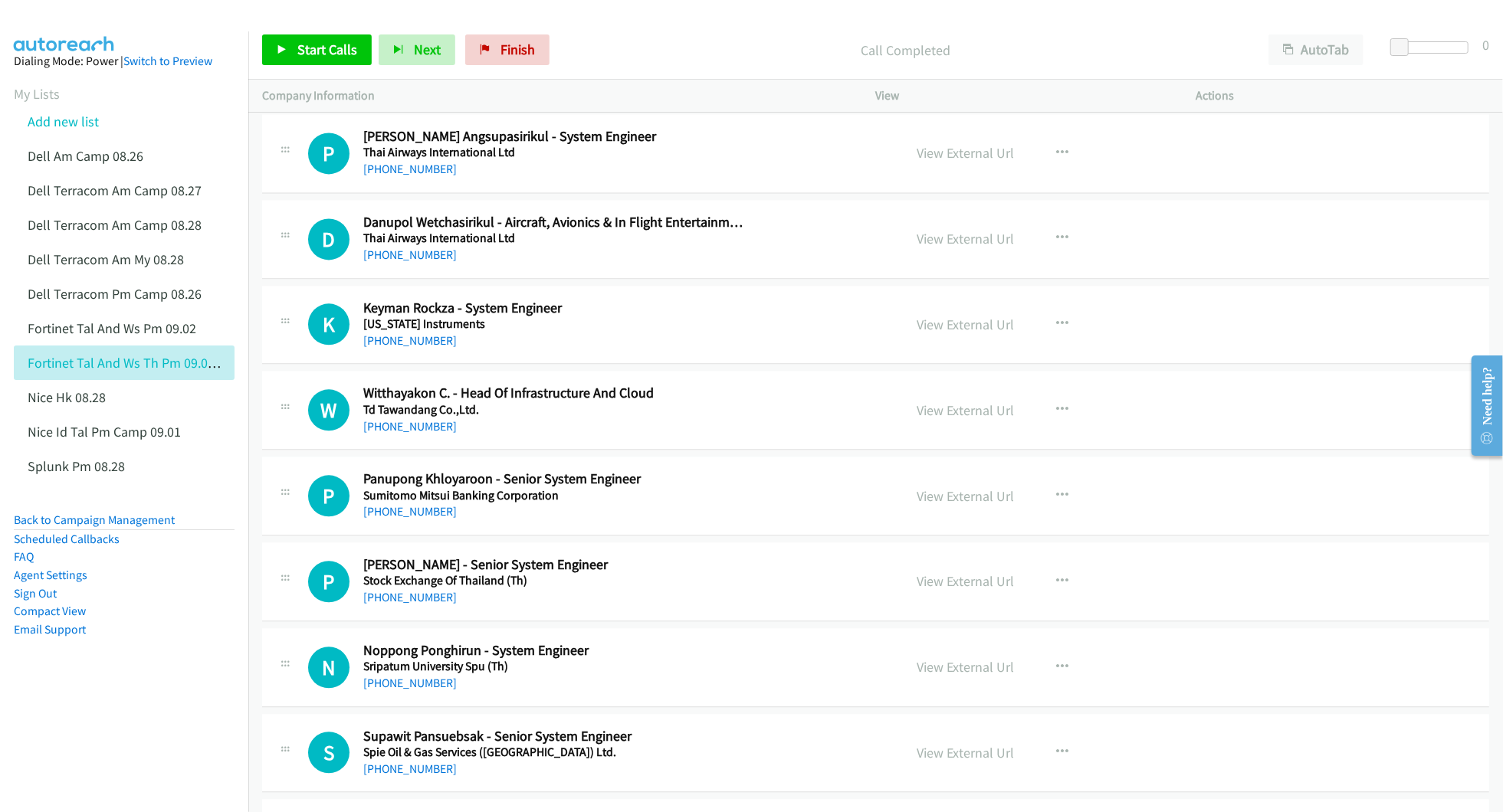
scroll to position [2758, 0]
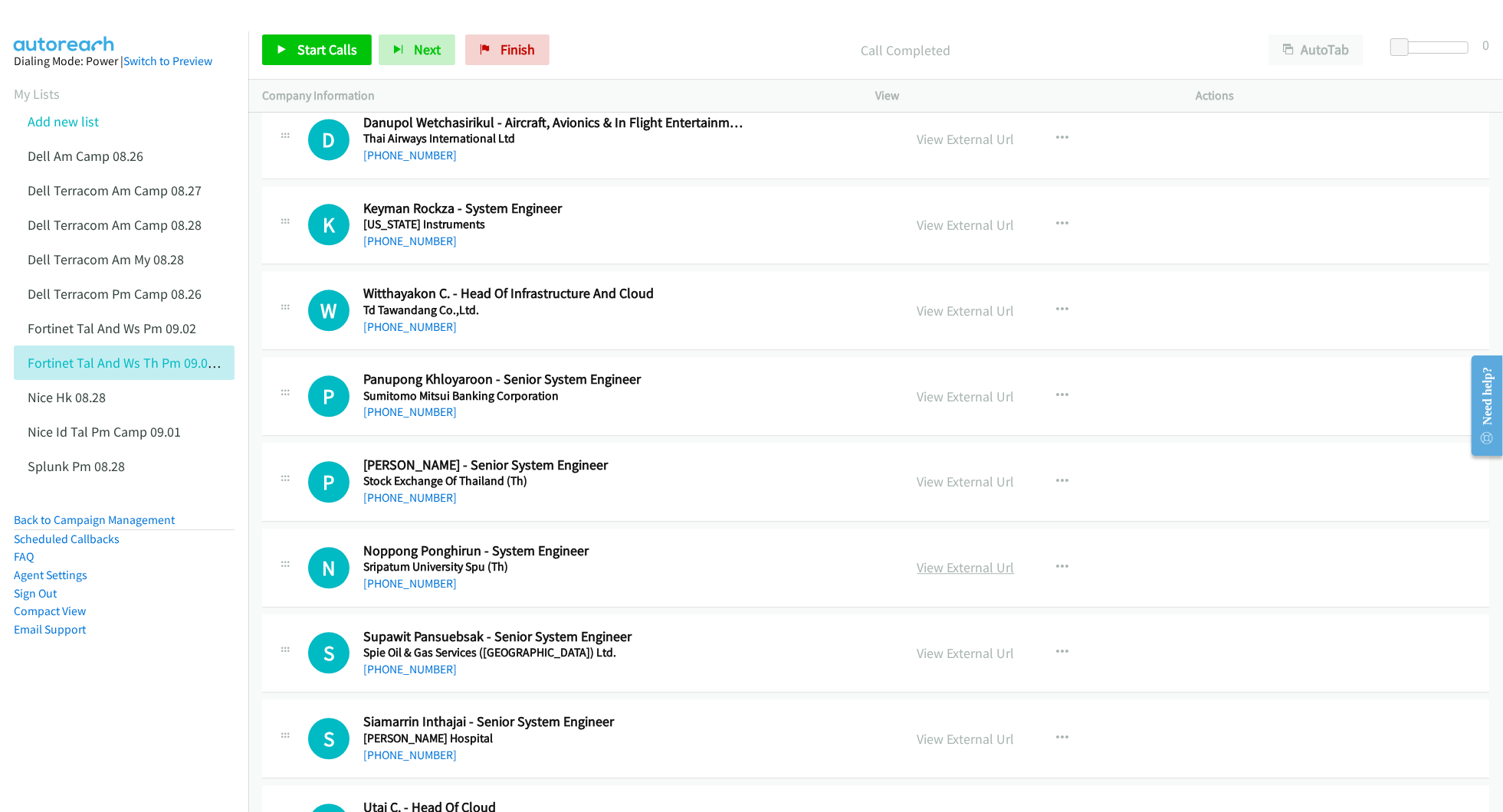
click at [933, 576] on link "View External Url" at bounding box center [967, 568] width 97 height 18
click at [939, 661] on link "View External Url" at bounding box center [967, 653] width 97 height 18
click at [957, 744] on link "View External Url" at bounding box center [967, 739] width 97 height 18
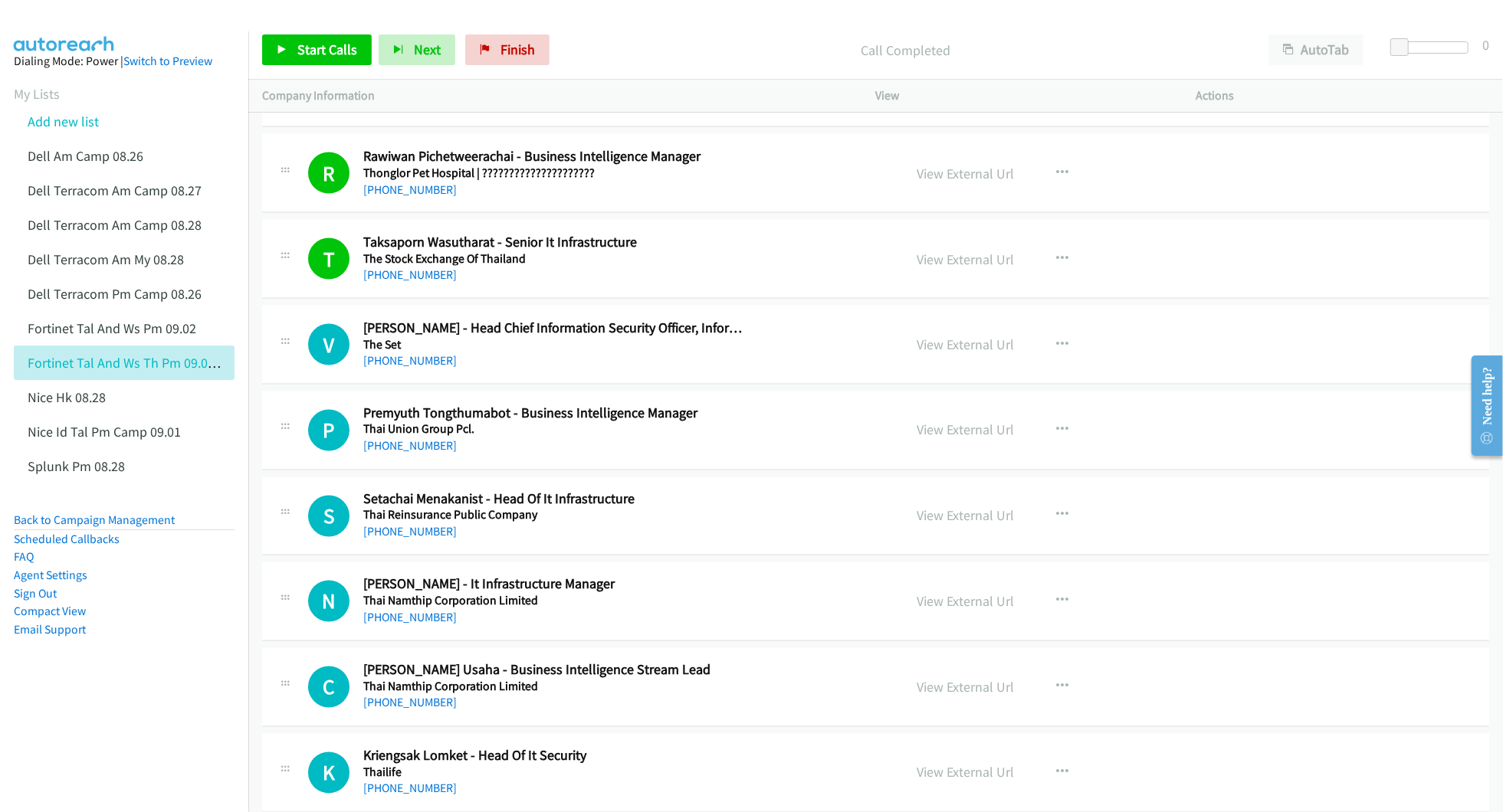
scroll to position [1940, 0]
